Goal: Information Seeking & Learning: Learn about a topic

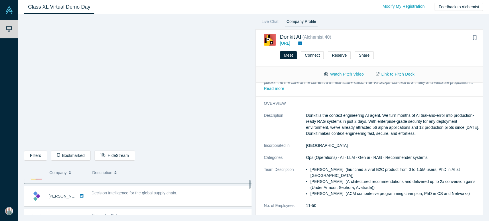
scroll to position [15, 0]
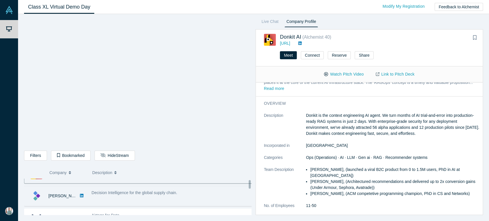
click at [154, 195] on span "Decision Intelligence for the global supply chain." at bounding box center [135, 193] width 86 height 5
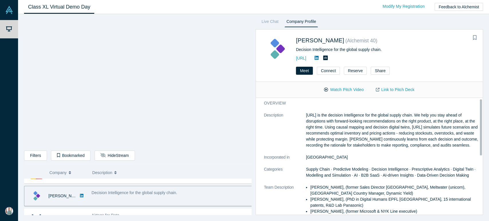
scroll to position [2, 0]
click at [342, 88] on button "Watch Pitch Video" at bounding box center [344, 90] width 52 height 10
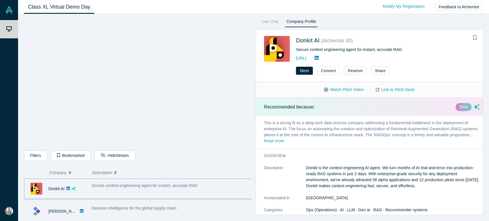
click at [130, 205] on div "Decision Intelligence for the global supply chain." at bounding box center [173, 212] width 168 height 18
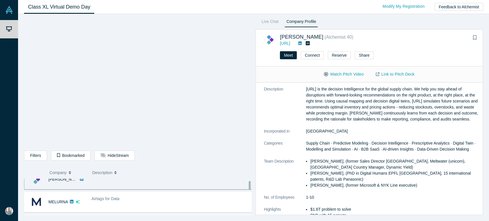
scroll to position [32, 0]
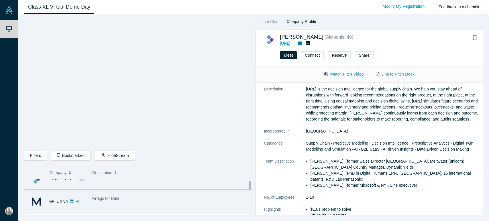
click at [175, 198] on div "Airtags for Data" at bounding box center [173, 199] width 162 height 6
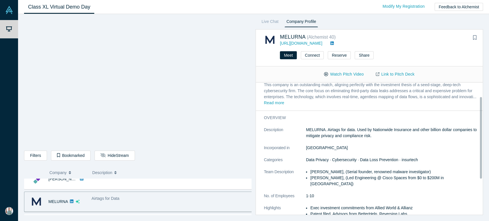
scroll to position [23, 0]
click at [356, 127] on p "MELURNA. Airtags for data. Used by Nationwide Insurance and other billion dolla…" at bounding box center [393, 133] width 174 height 12
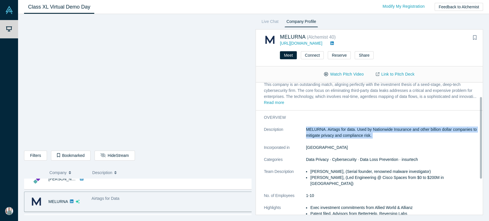
click at [356, 127] on p "MELURNA. Airtags for data. Used by Nationwide Insurance and other billion dolla…" at bounding box center [393, 133] width 174 height 12
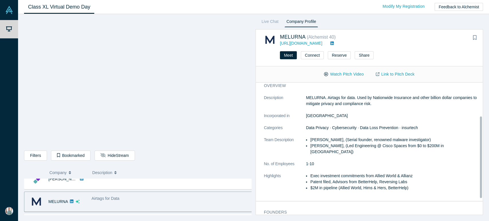
click at [349, 144] on li "Abhishek Bhattacharyya, (Led Engineering @ Cisco Spaces from $0 to $200M in ARR)" at bounding box center [394, 149] width 169 height 12
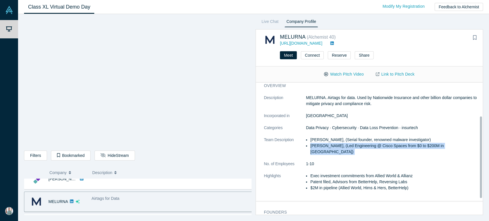
click at [349, 144] on li "Abhishek Bhattacharyya, (Led Engineering @ Cisco Spaces from $0 to $200M in ARR)" at bounding box center [394, 149] width 169 height 12
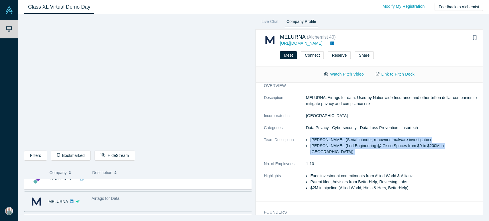
drag, startPoint x: 349, startPoint y: 144, endPoint x: 349, endPoint y: 141, distance: 3.4
click at [349, 141] on ul "Sam Jadali, (Serial founder, renowned malware investigator) Abhishek Bhattachar…" at bounding box center [393, 146] width 174 height 18
click at [349, 141] on li "Sam Jadali, (Serial founder, renowned malware investigator)" at bounding box center [394, 140] width 169 height 6
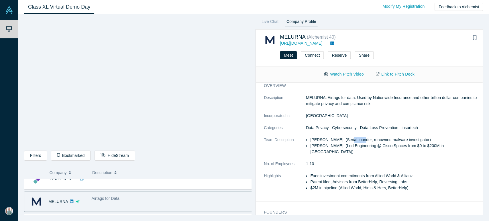
click at [349, 141] on li "Sam Jadali, (Serial founder, renowned malware investigator)" at bounding box center [394, 140] width 169 height 6
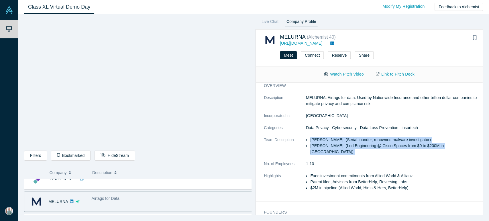
drag, startPoint x: 349, startPoint y: 141, endPoint x: 364, endPoint y: 151, distance: 18.4
click at [364, 151] on dl "Description MELURNA. Airtags for data. Used by Nationwide Insurance and other b…" at bounding box center [372, 146] width 216 height 102
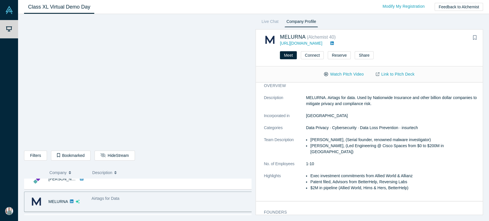
click at [319, 179] on li "Patent filed, Advisors from BetterHelp, Reversing Labs" at bounding box center [394, 182] width 169 height 6
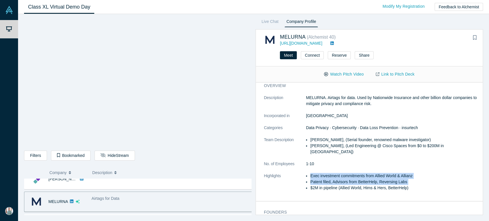
drag, startPoint x: 319, startPoint y: 174, endPoint x: 327, endPoint y: 168, distance: 9.9
click at [327, 173] on ul "Exec investment commitments from Allied World & Allianz Patent filed, Advisors …" at bounding box center [393, 182] width 174 height 18
click at [327, 173] on li "Exec investment commitments from Allied World & Allianz" at bounding box center [394, 176] width 169 height 6
drag, startPoint x: 327, startPoint y: 168, endPoint x: 387, endPoint y: 179, distance: 60.4
click at [387, 179] on ul "Exec investment commitments from Allied World & Allianz Patent filed, Advisors …" at bounding box center [393, 182] width 174 height 18
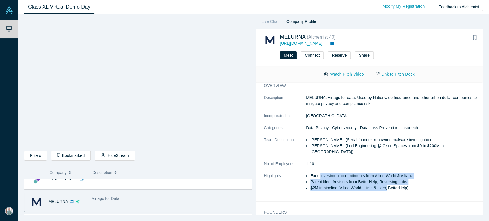
click at [387, 185] on li "$2M in pipeline (Allied World, Hims & Hers, BetterHelp)" at bounding box center [394, 188] width 169 height 6
drag, startPoint x: 387, startPoint y: 179, endPoint x: 324, endPoint y: 170, distance: 63.2
click at [324, 173] on ul "Exec investment commitments from Allied World & Allianz Patent filed, Advisors …" at bounding box center [393, 182] width 174 height 18
click at [324, 173] on li "Exec investment commitments from Allied World & Allianz" at bounding box center [394, 176] width 169 height 6
drag, startPoint x: 324, startPoint y: 170, endPoint x: 394, endPoint y: 186, distance: 71.3
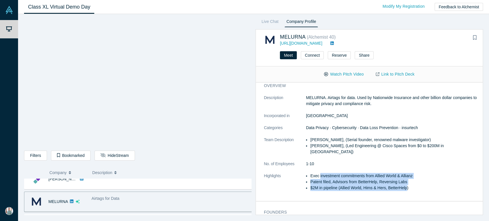
click at [394, 186] on dl "Description MELURNA. Airtags for data. Used by Nationwide Insurance and other b…" at bounding box center [372, 146] width 216 height 102
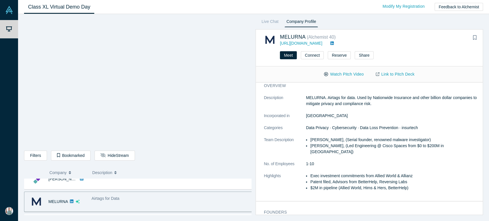
click at [364, 173] on li "Exec investment commitments from Allied World & Allianz" at bounding box center [394, 176] width 169 height 6
click at [347, 79] on button "Watch Pitch Video" at bounding box center [344, 74] width 52 height 10
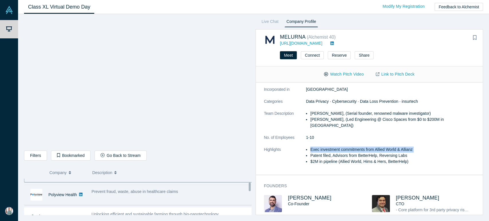
scroll to position [62, 0]
click at [123, 199] on div "Prevent fraud, waste, abuse in healthcare claims" at bounding box center [173, 195] width 168 height 18
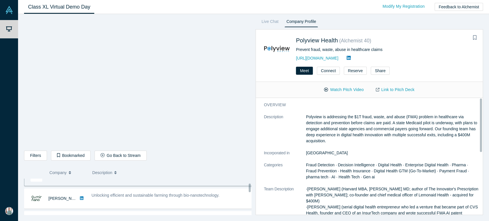
scroll to position [81, 0]
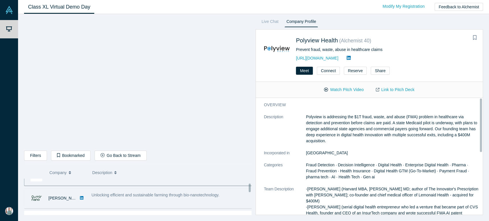
click at [135, 200] on div "Unlocking efficient and sustainable farming through bio-nanotechnology." at bounding box center [173, 198] width 168 height 18
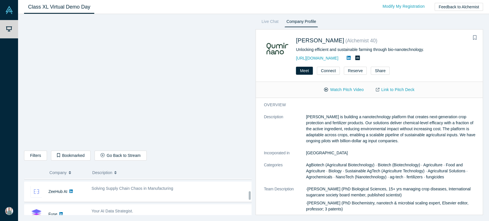
scroll to position [225, 0]
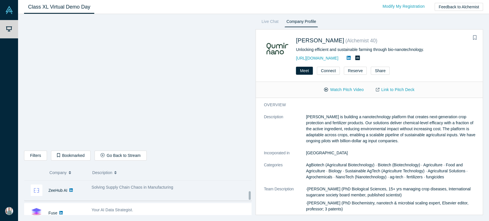
click at [141, 195] on div "Solving Supply Chain Chaos in Manufacturing" at bounding box center [173, 191] width 168 height 18
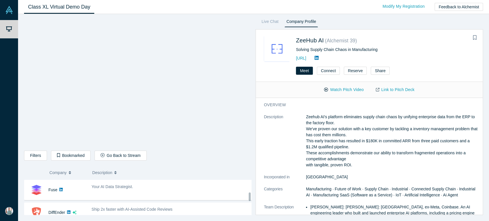
scroll to position [248, 0]
click at [141, 195] on div "Your AI Data Strategist." at bounding box center [173, 190] width 168 height 18
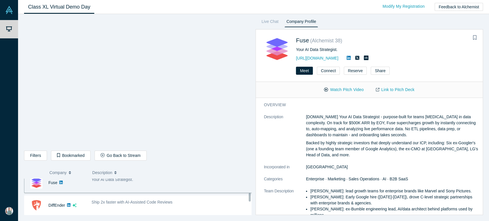
scroll to position [257, 0]
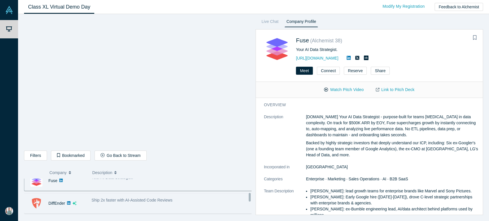
click at [140, 204] on div "Ship 2x faster with AI-Assisted Code Reviews" at bounding box center [173, 204] width 168 height 18
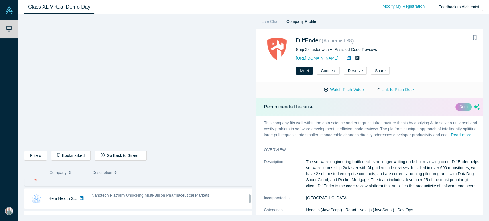
scroll to position [285, 0]
click at [140, 204] on div "Nanotech Platform Unlocking Multi-Billion Pharmaceutical Markets" at bounding box center [173, 198] width 168 height 18
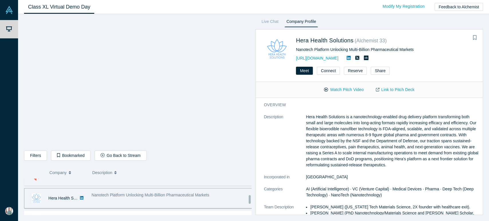
scroll to position [308, 0]
click at [118, 203] on div "AI-native OS For Hospitality" at bounding box center [173, 198] width 168 height 18
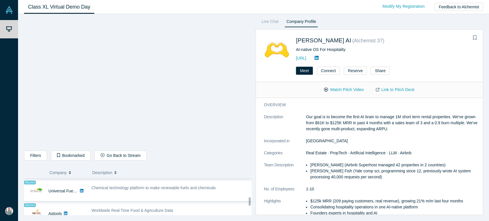
scroll to position [340, 0]
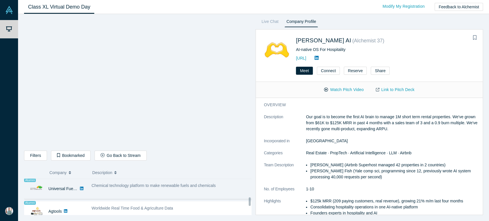
click at [122, 193] on div "Chemical technology platform to make renewable fuels and chemicals" at bounding box center [173, 189] width 168 height 18
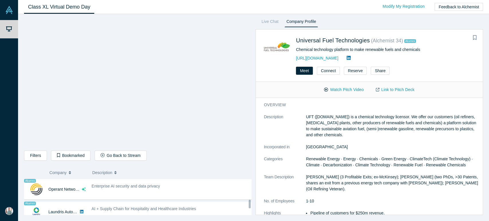
scroll to position [385, 0]
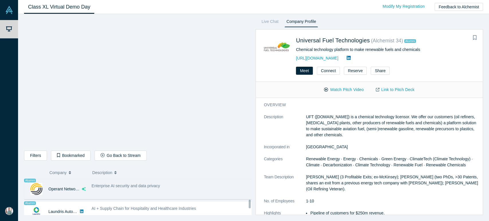
click at [130, 193] on div "Enterprise AI security and data privacy" at bounding box center [173, 189] width 168 height 18
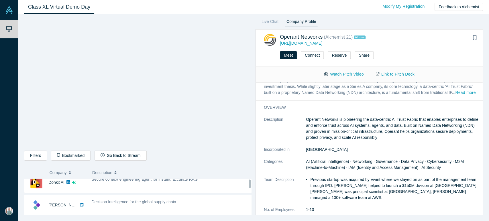
scroll to position [0, 0]
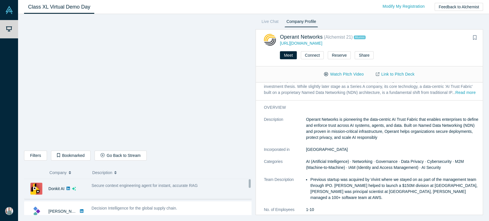
click at [141, 190] on div "Secure context engineering agent for instant, accurate RAG" at bounding box center [173, 189] width 168 height 18
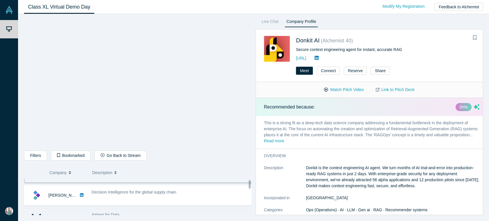
scroll to position [15, 0]
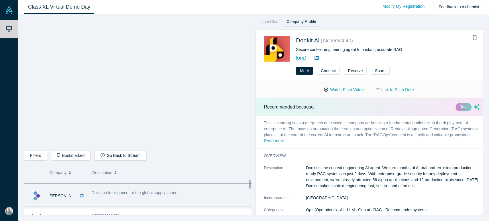
click at [173, 197] on div "Decision Intelligence for the global supply chain." at bounding box center [173, 196] width 168 height 18
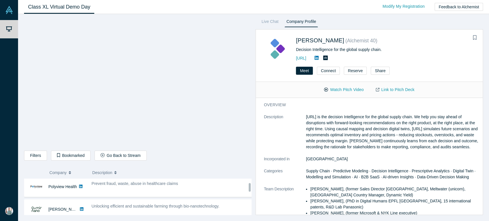
scroll to position [73, 0]
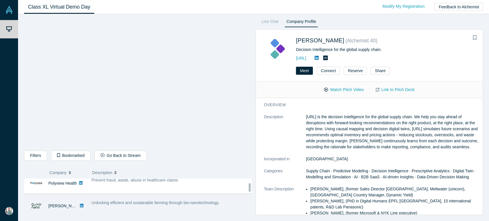
click at [170, 204] on span "Unlocking efficient and sustainable farming through bio-nanotechnology." at bounding box center [156, 203] width 128 height 5
